Goal: Transaction & Acquisition: Subscribe to service/newsletter

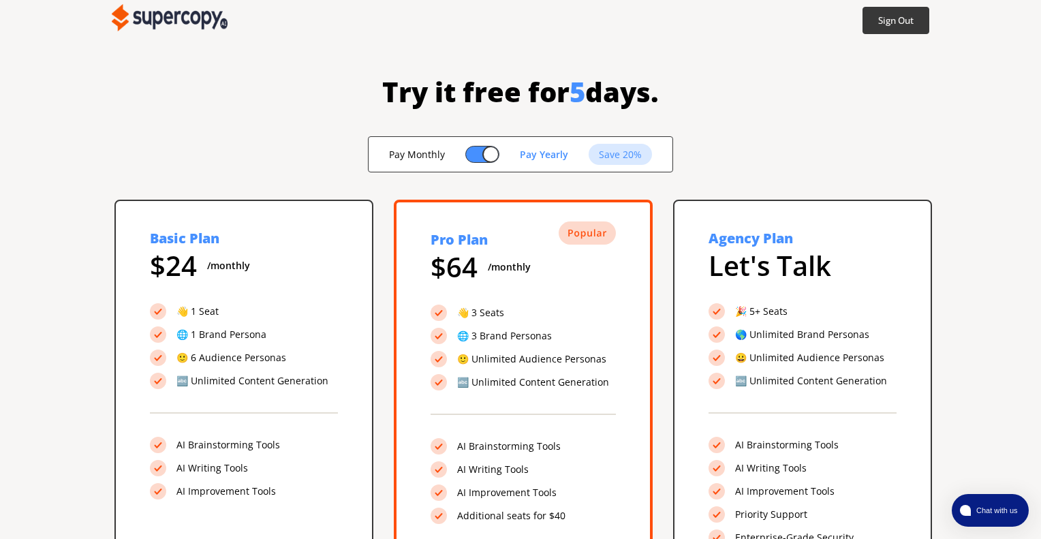
click at [181, 21] on img at bounding box center [170, 17] width 116 height 27
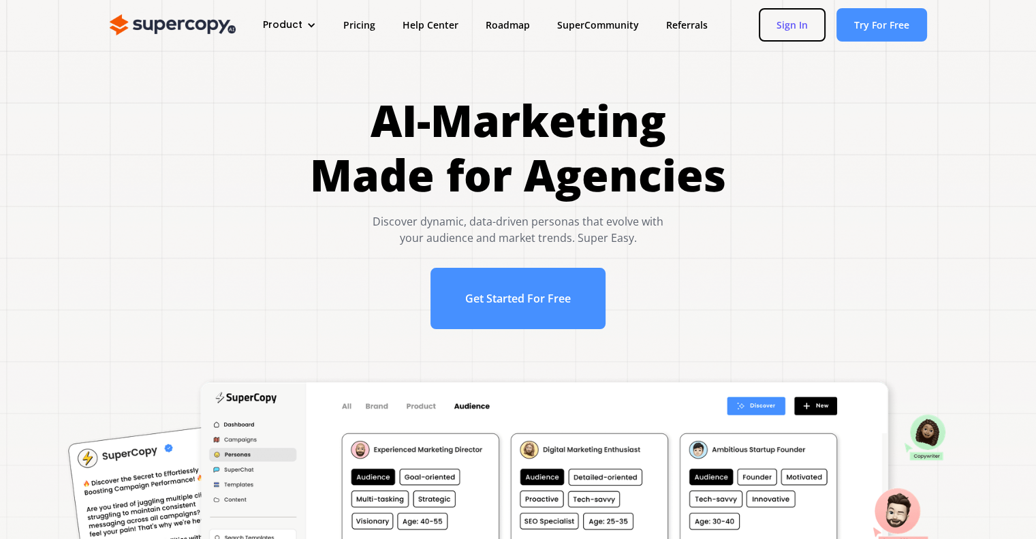
click at [778, 24] on link "Sign In" at bounding box center [792, 24] width 67 height 33
